Goal: Complete application form: Complete application form

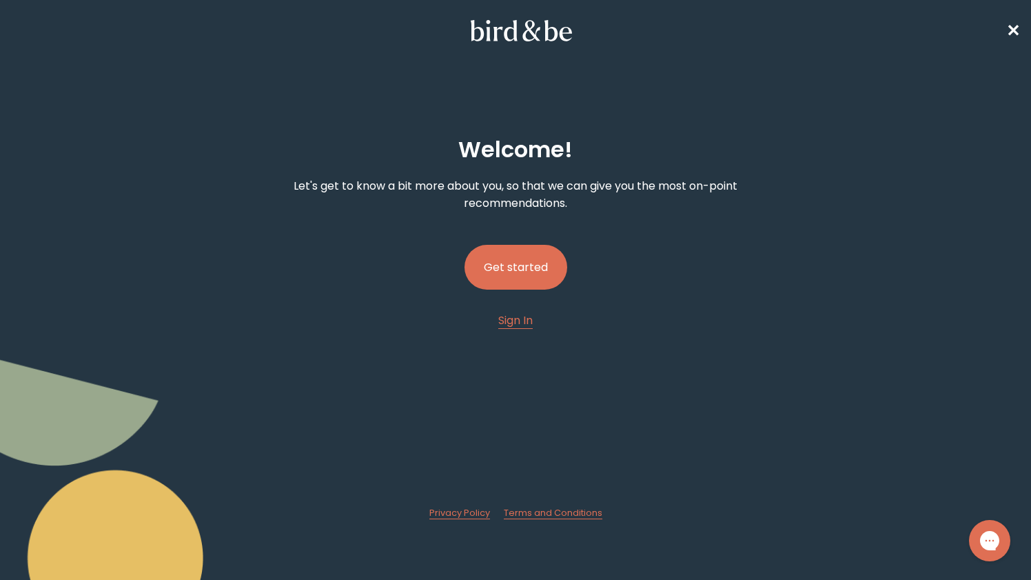
click at [566, 258] on div "Welcome ! Let's get to know a bit more about you, so that we can give you the m…" at bounding box center [515, 317] width 493 height 404
click at [538, 260] on button "Get started" at bounding box center [515, 267] width 103 height 45
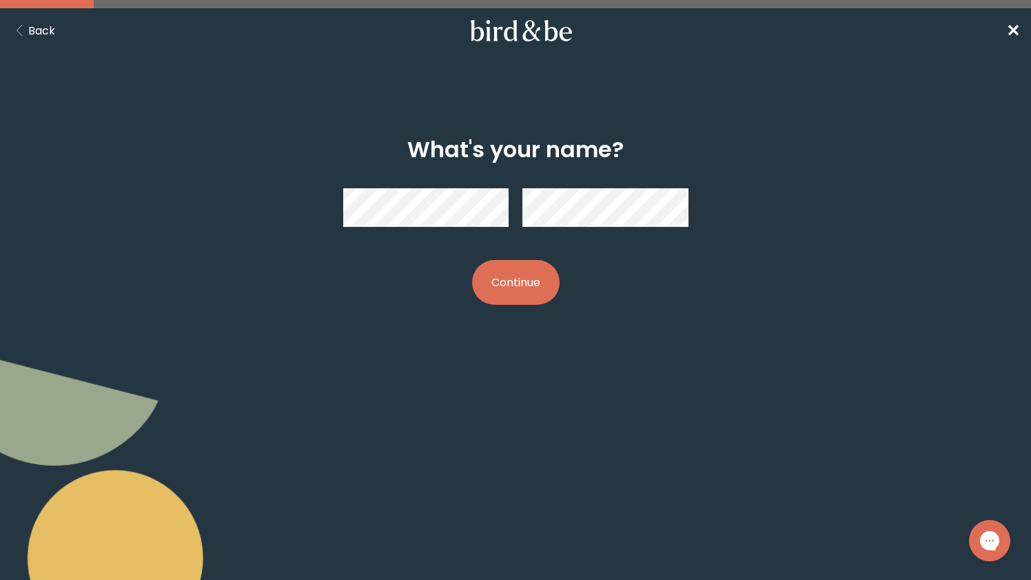
click at [495, 292] on button "Continue" at bounding box center [516, 282] width 88 height 45
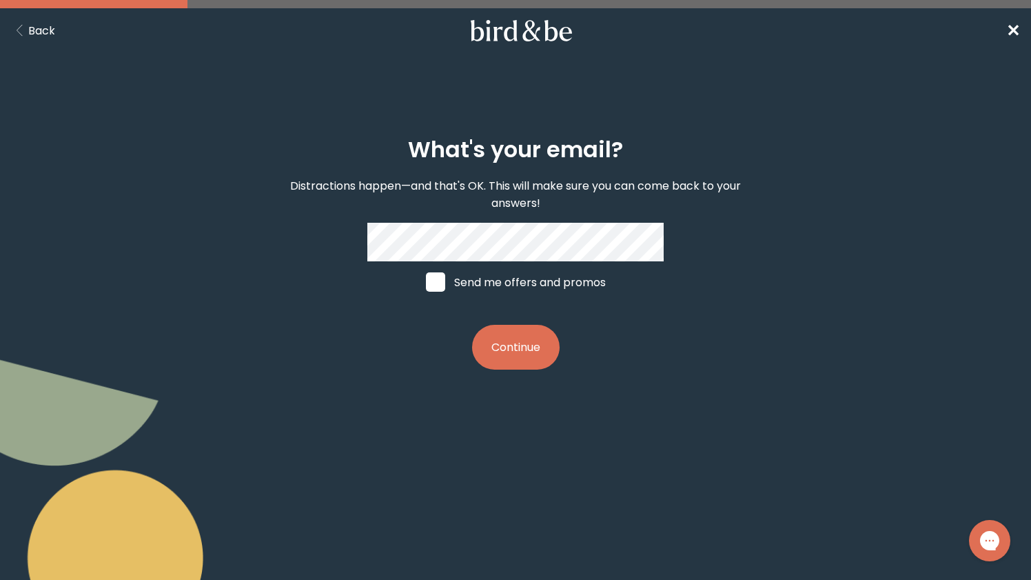
click at [472, 325] on button "Continue" at bounding box center [516, 347] width 88 height 45
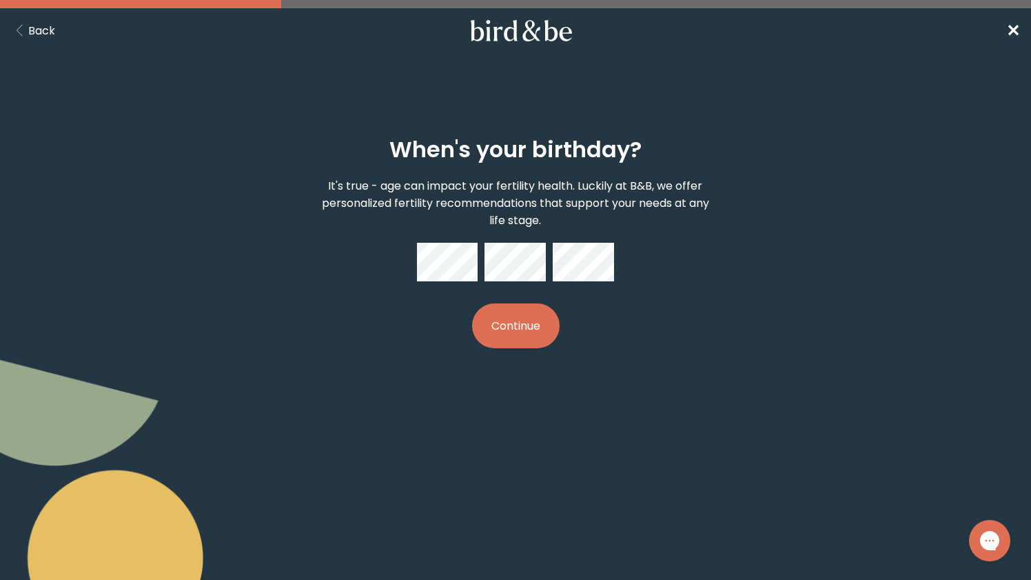
click at [541, 318] on button "Continue" at bounding box center [516, 325] width 88 height 45
click at [639, 258] on div "When's your birthday? It's true - age can impact your fertility health. Luckily…" at bounding box center [515, 243] width 493 height 256
click at [518, 355] on div "When's your birthday? It's true - age can impact your fertility health. Luckily…" at bounding box center [515, 243] width 493 height 256
click at [520, 317] on button "Continue" at bounding box center [516, 325] width 88 height 45
click at [529, 332] on button "Continue" at bounding box center [516, 325] width 88 height 45
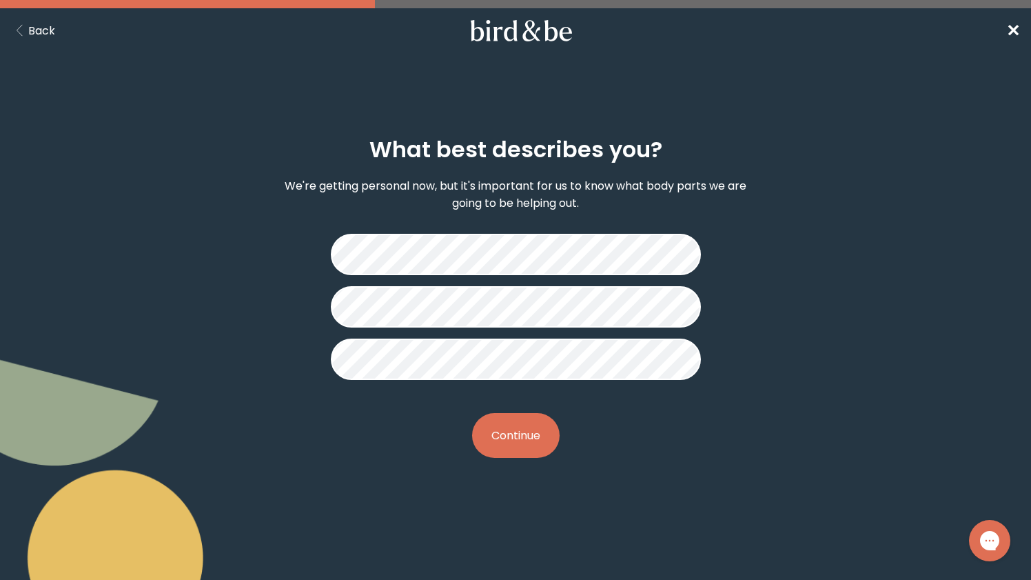
click at [527, 444] on button "Continue" at bounding box center [516, 435] width 88 height 45
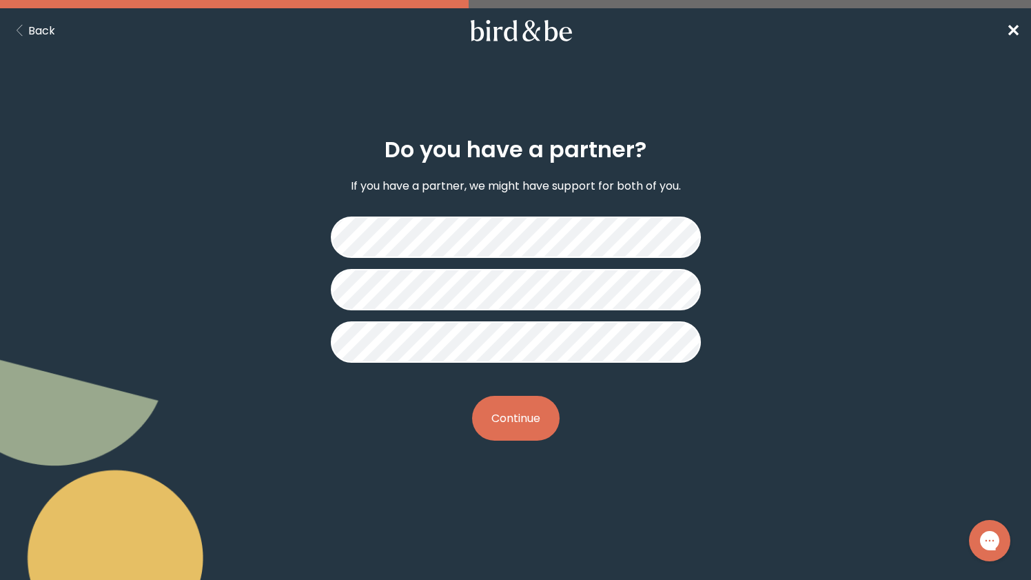
click at [517, 440] on div "Do you have a partner? If you have a partner, we might have support for both of…" at bounding box center [515, 289] width 493 height 348
click at [515, 422] on button "Continue" at bounding box center [516, 418] width 88 height 45
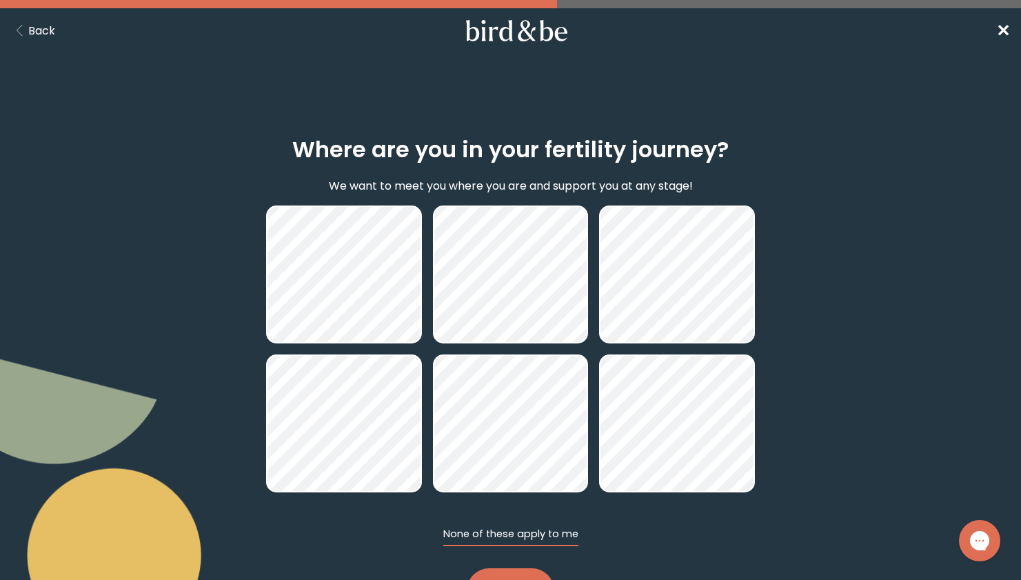
click at [514, 535] on button "None of these apply to me" at bounding box center [510, 535] width 135 height 19
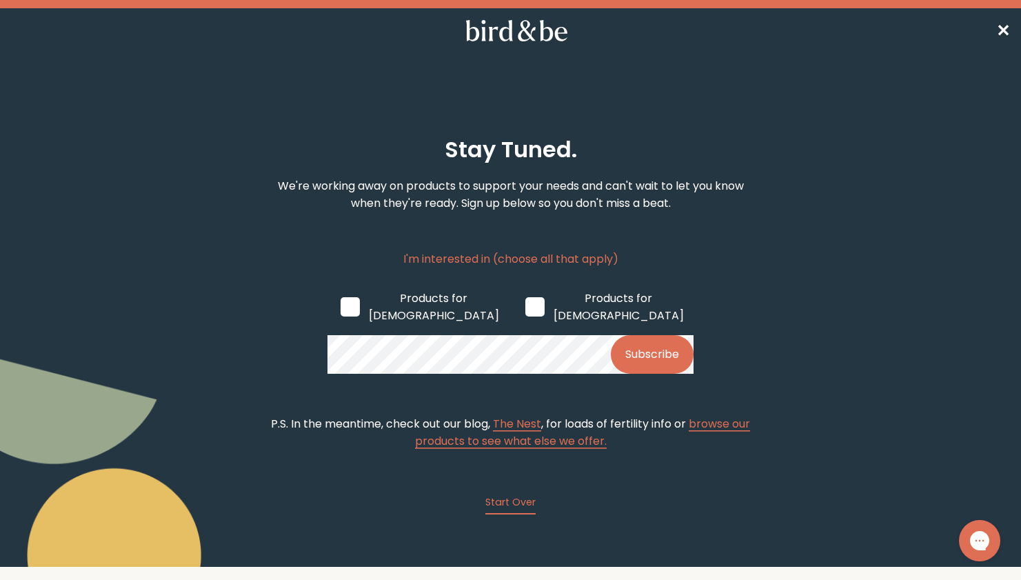
click at [525, 297] on span at bounding box center [534, 306] width 19 height 19
click at [524, 306] on input "Products for [DEMOGRAPHIC_DATA]" at bounding box center [524, 306] width 1 height 1
checkbox input "true"
click at [655, 340] on button "Subscribe" at bounding box center [652, 354] width 83 height 39
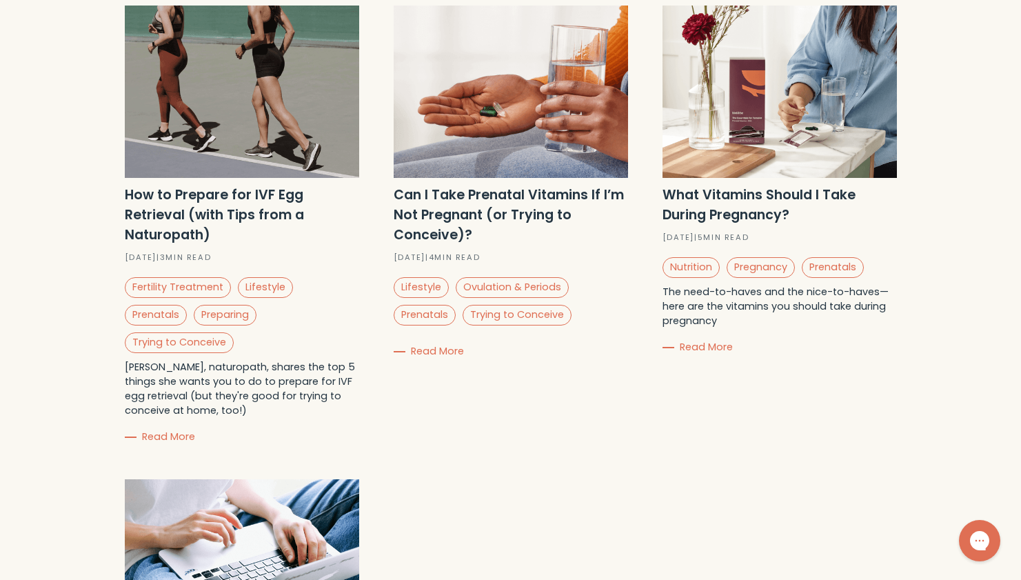
scroll to position [883, 0]
